Goal: Information Seeking & Learning: Learn about a topic

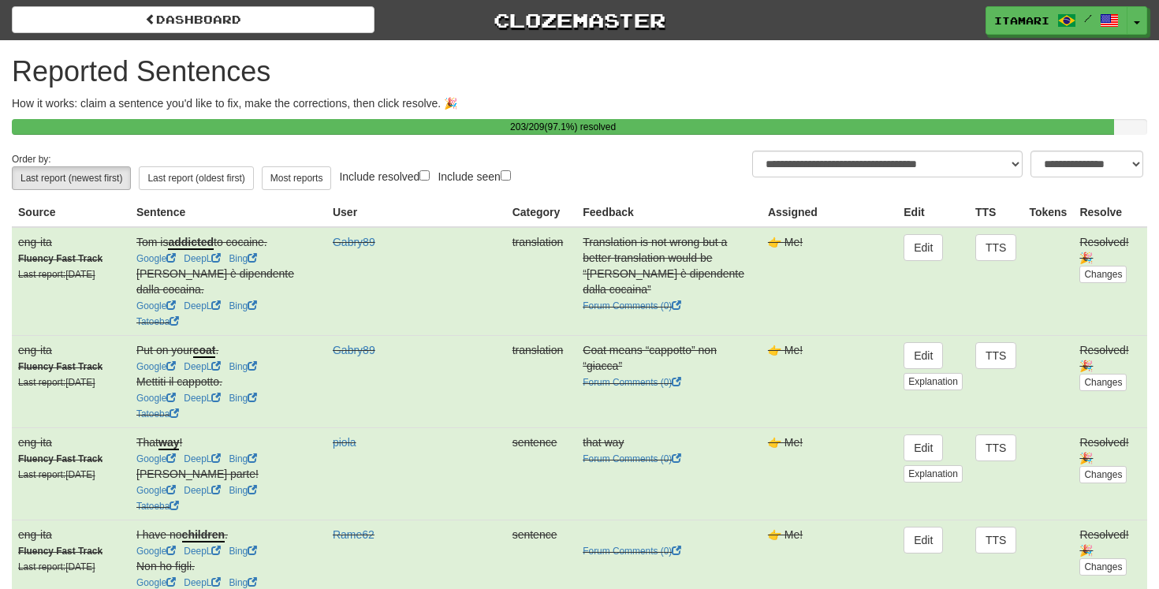
select select "***"
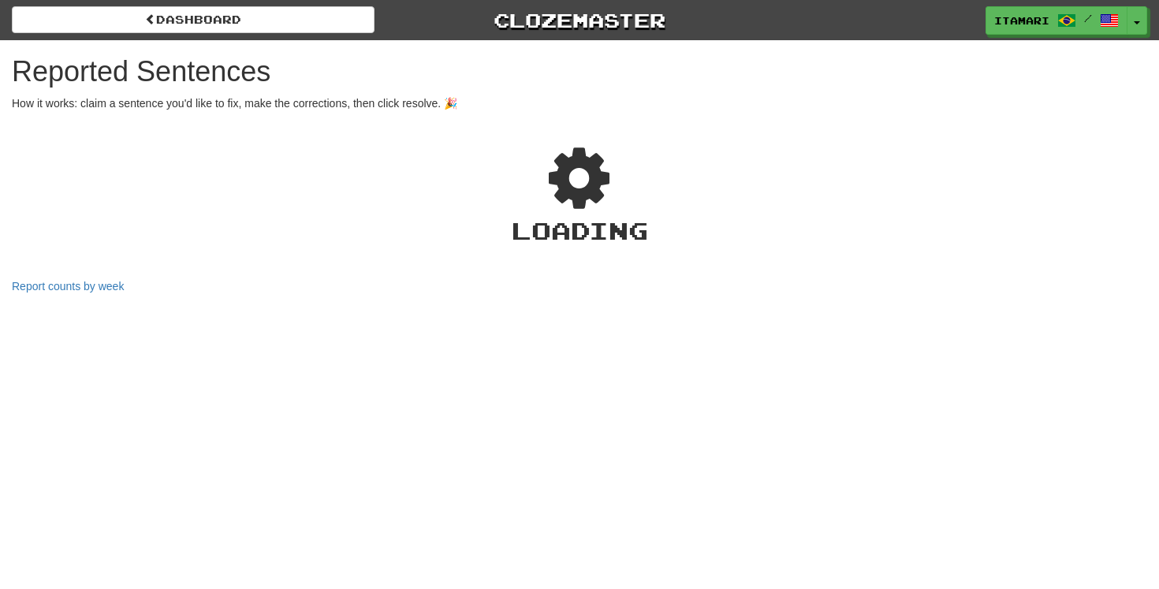
select select "***"
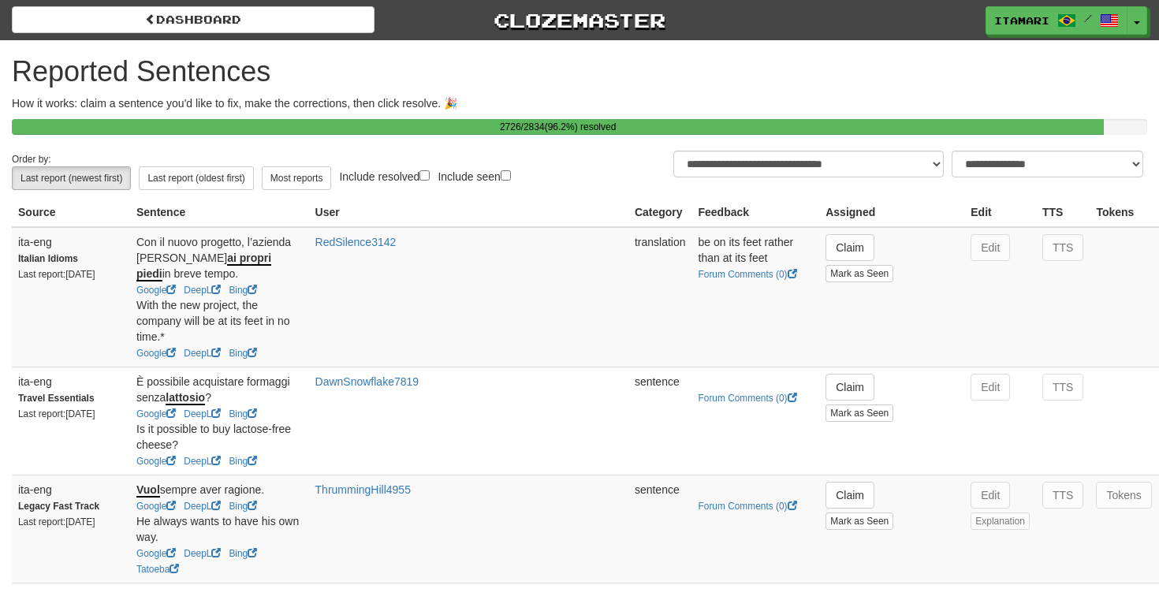
select select "**"
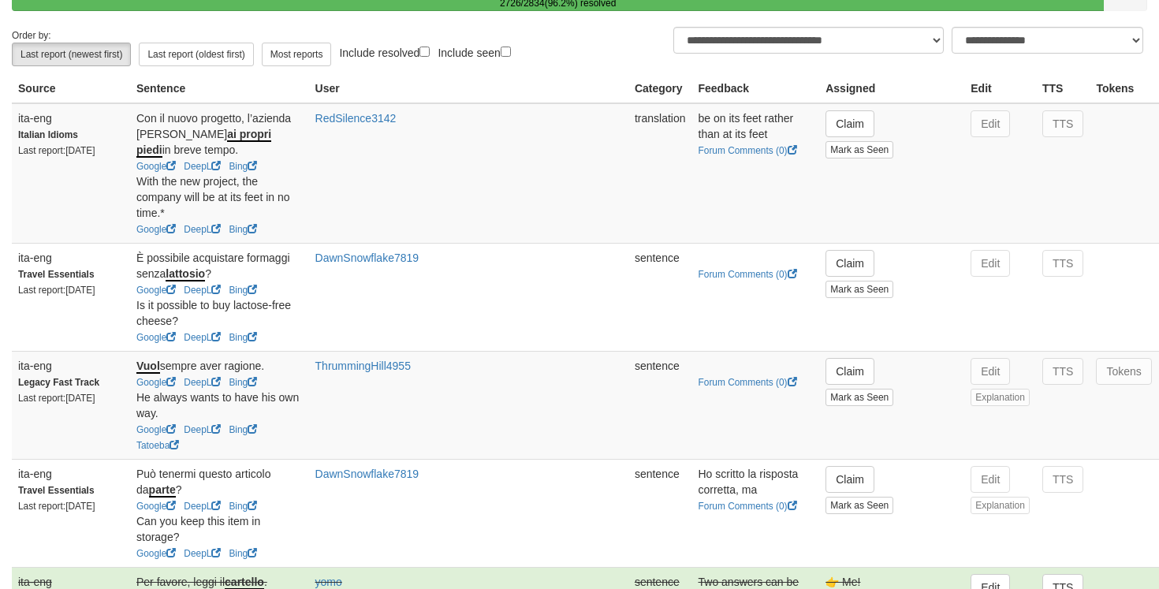
scroll to position [121, 0]
